Goal: Check status: Check status

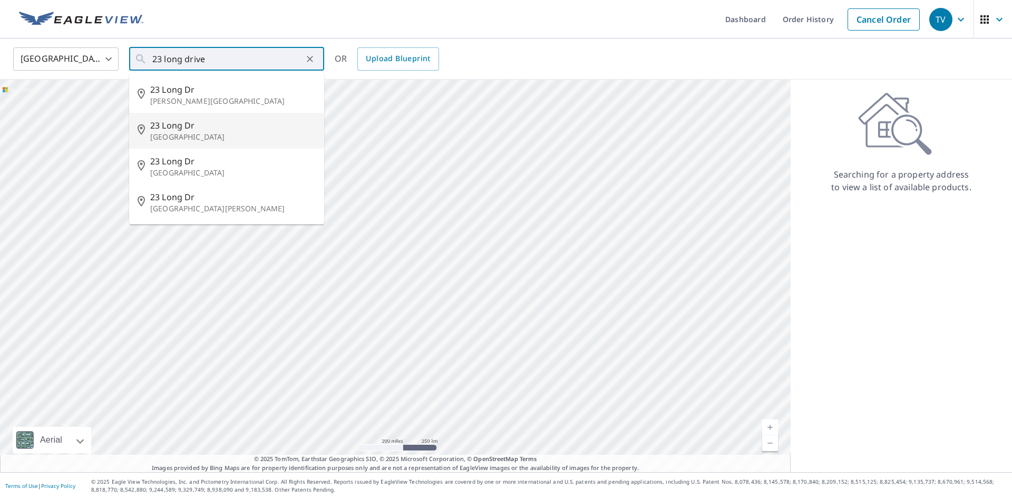
click at [233, 125] on span "23 Long Dr" at bounding box center [233, 125] width 166 height 13
type input "[STREET_ADDRESS][PERSON_NAME]"
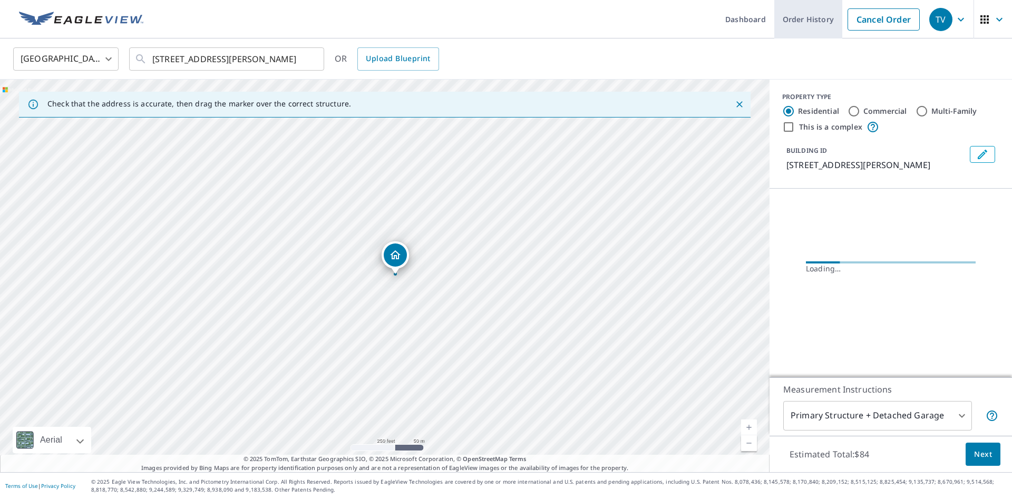
click at [799, 18] on link "Order History" at bounding box center [809, 19] width 68 height 38
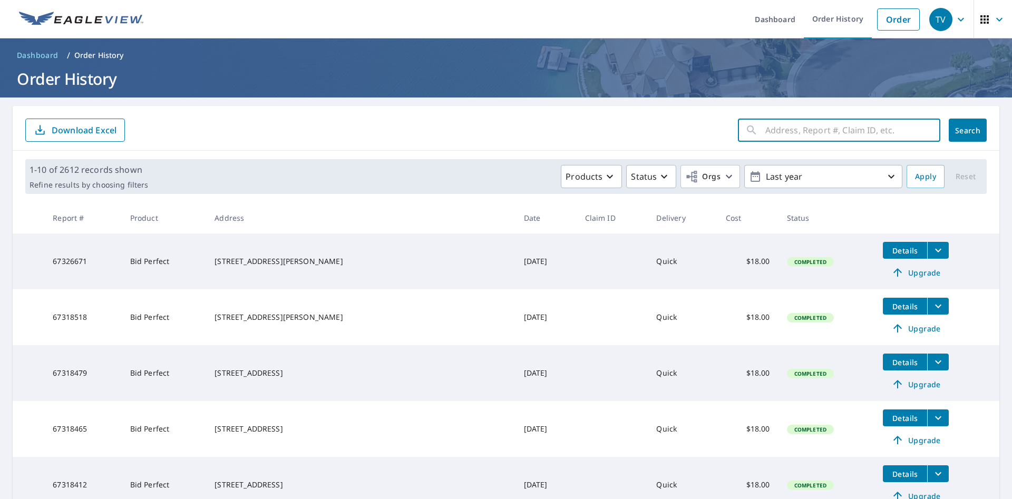
click at [777, 133] on input "text" at bounding box center [853, 130] width 175 height 30
type input "23 long drive"
click button "Search" at bounding box center [968, 130] width 38 height 23
